Goal: Task Accomplishment & Management: Manage account settings

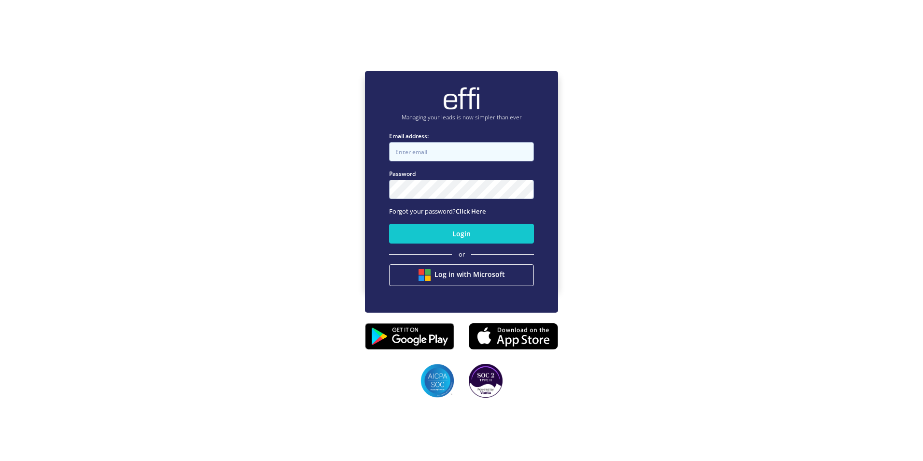
click at [405, 154] on input "Email address:" at bounding box center [461, 151] width 145 height 19
type input "[PERSON_NAME][EMAIL_ADDRESS][PERSON_NAME][DOMAIN_NAME]"
click at [389, 224] on button "Login" at bounding box center [461, 234] width 145 height 20
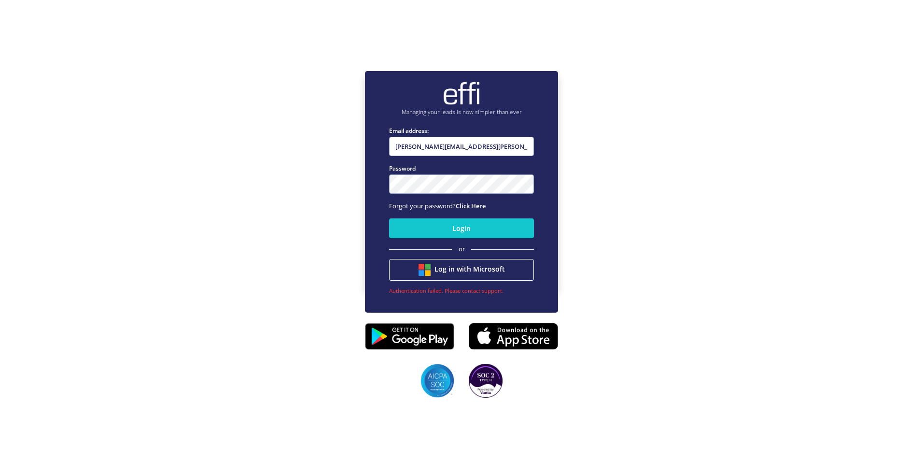
click at [287, 193] on div "Managing your leads is now simpler than ever Email address: [PERSON_NAME][EMAIL…" at bounding box center [461, 179] width 923 height 461
click at [389, 218] on button "Login" at bounding box center [461, 228] width 145 height 20
click at [360, 183] on div "Managing your leads is now simpler than ever Email address: [PERSON_NAME][EMAIL…" at bounding box center [461, 179] width 923 height 461
click at [389, 218] on button "Login" at bounding box center [461, 228] width 145 height 20
click at [318, 183] on div "Managing your leads is now simpler than ever Email address: [PERSON_NAME][EMAIL…" at bounding box center [461, 179] width 923 height 461
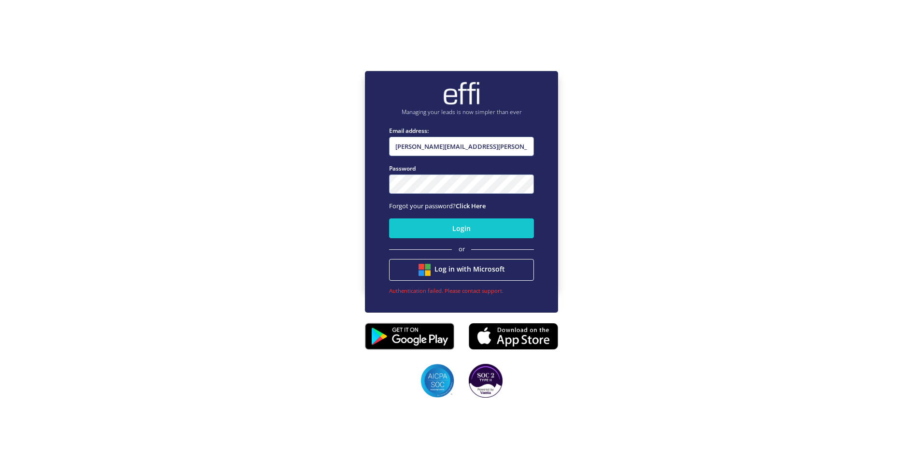
click at [389, 218] on button "Login" at bounding box center [461, 228] width 145 height 20
click at [336, 187] on div "Managing your leads is now simpler than ever Email address: [PERSON_NAME][EMAIL…" at bounding box center [461, 179] width 923 height 461
